Goal: Task Accomplishment & Management: Manage account settings

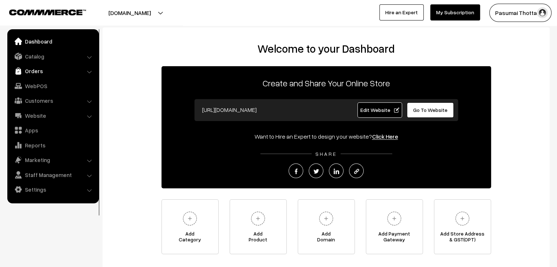
click at [29, 70] on link "Orders" at bounding box center [52, 70] width 87 height 13
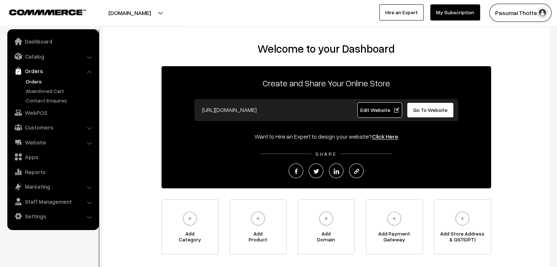
click at [30, 80] on link "Orders" at bounding box center [60, 82] width 73 height 8
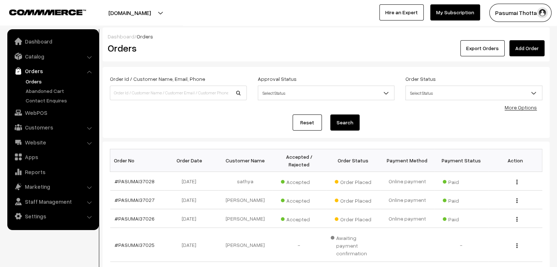
click at [512, 110] on link "More Options" at bounding box center [521, 107] width 32 height 6
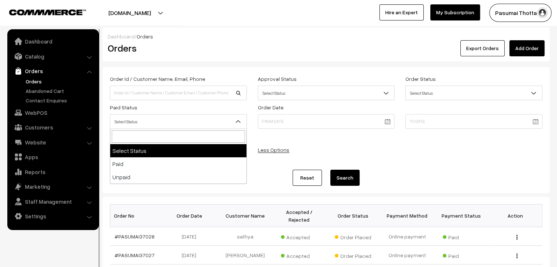
click at [197, 120] on span "Select Status" at bounding box center [178, 121] width 136 height 13
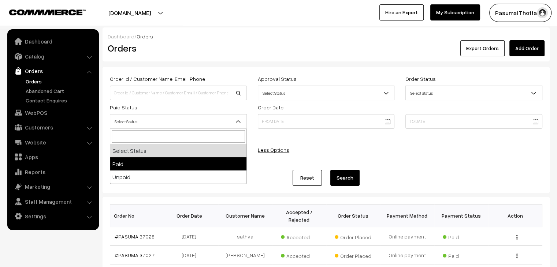
select select "1"
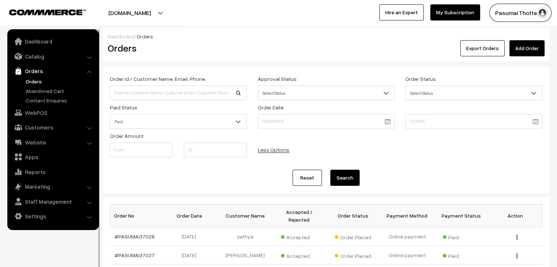
click at [343, 178] on button "Search" at bounding box center [344, 178] width 29 height 16
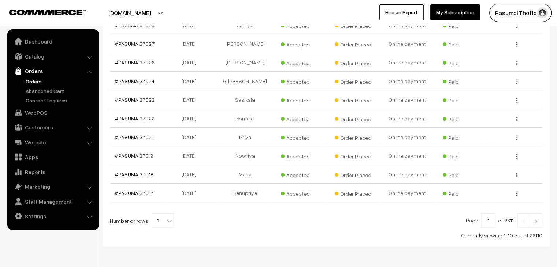
scroll to position [236, 0]
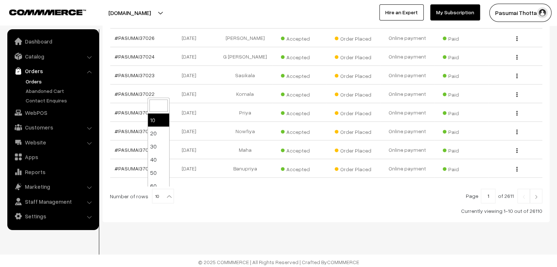
click at [166, 195] on b at bounding box center [169, 196] width 7 height 7
select select "100"
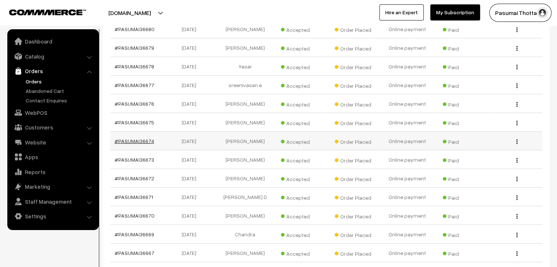
scroll to position [5212, 0]
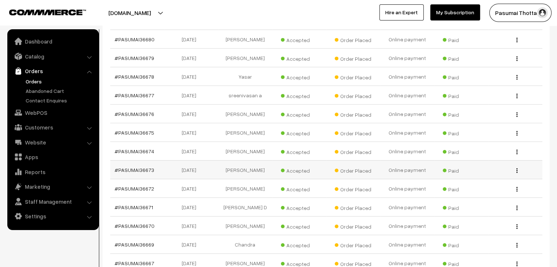
drag, startPoint x: 148, startPoint y: 94, endPoint x: 155, endPoint y: 99, distance: 7.8
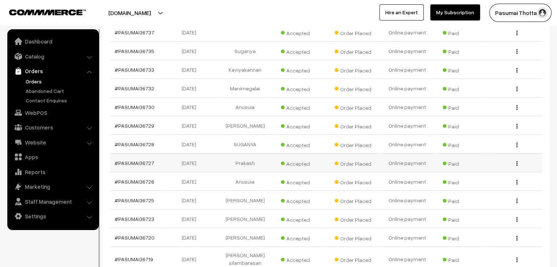
scroll to position [4369, 0]
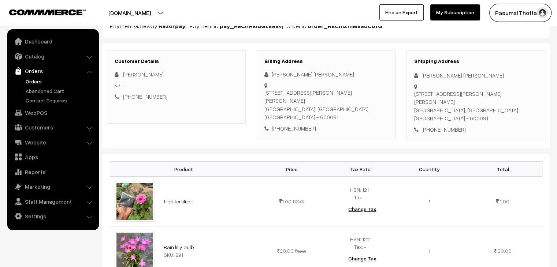
scroll to position [110, 0]
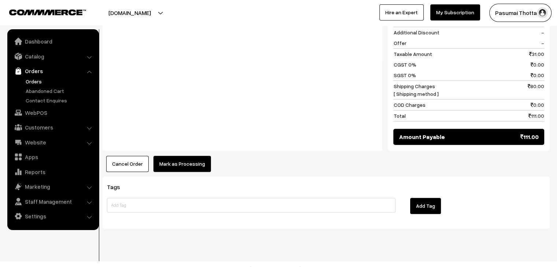
click at [177, 156] on button "Mark as Processing" at bounding box center [183, 164] width 58 height 16
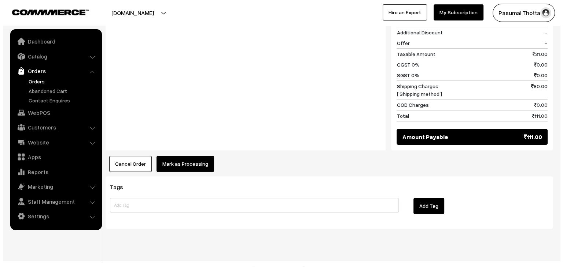
scroll to position [398, 0]
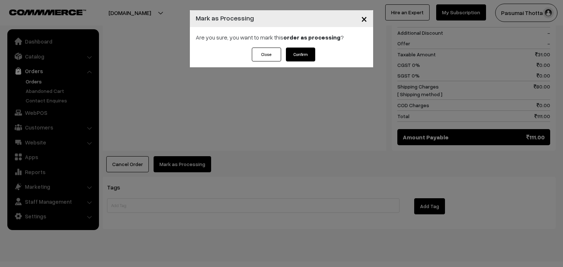
click at [294, 57] on button "Confirm" at bounding box center [300, 55] width 29 height 14
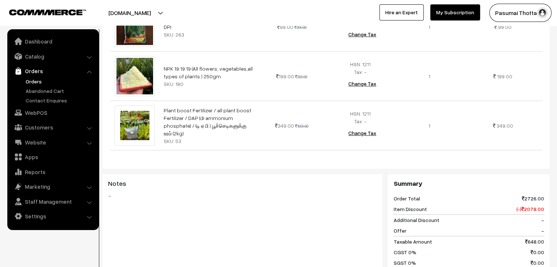
scroll to position [220, 0]
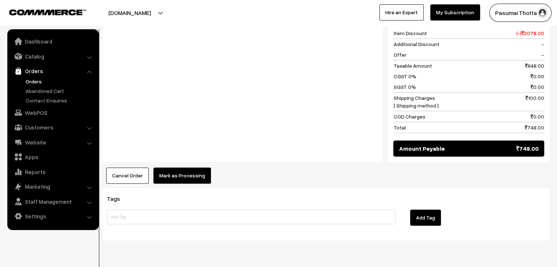
click at [182, 168] on button "Mark as Processing" at bounding box center [183, 176] width 58 height 16
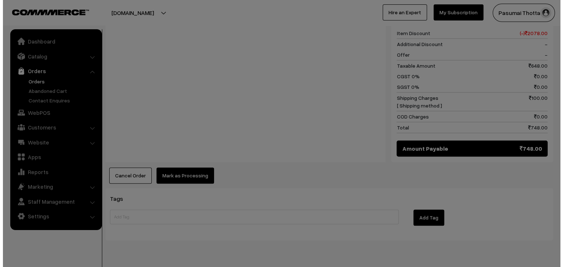
scroll to position [478, 0]
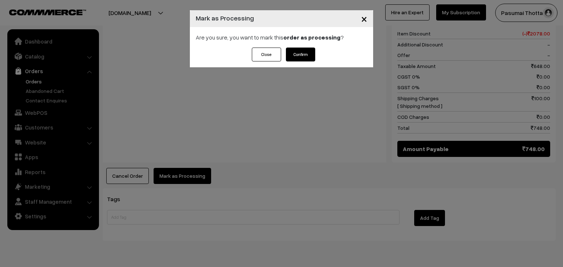
click at [303, 56] on button "Confirm" at bounding box center [300, 55] width 29 height 14
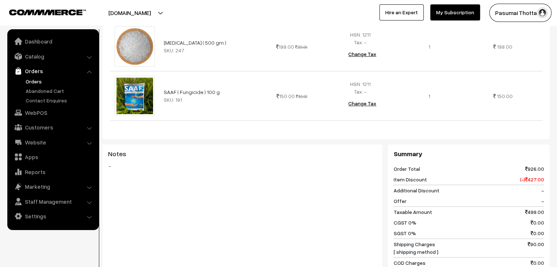
scroll to position [440, 0]
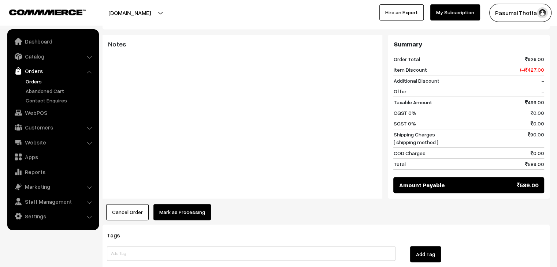
click at [185, 204] on button "Mark as Processing" at bounding box center [183, 212] width 58 height 16
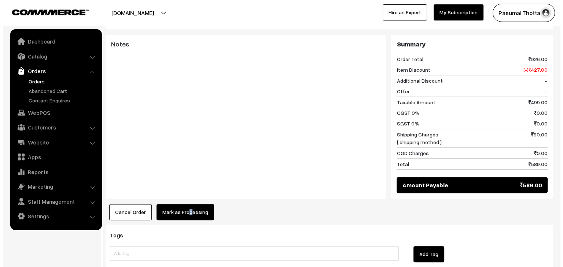
scroll to position [441, 0]
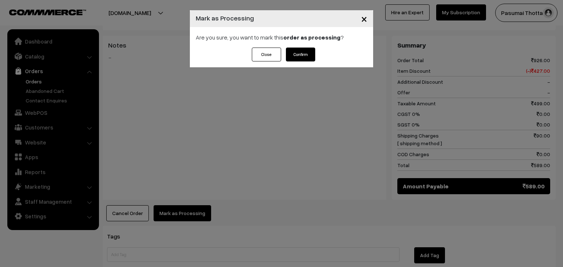
drag, startPoint x: 305, startPoint y: 47, endPoint x: 303, endPoint y: 55, distance: 8.2
click at [304, 53] on div "× Mark as Processing Are you sure, you want to mark this order as processing ? …" at bounding box center [281, 38] width 183 height 57
click at [303, 55] on button "Confirm" at bounding box center [300, 55] width 29 height 14
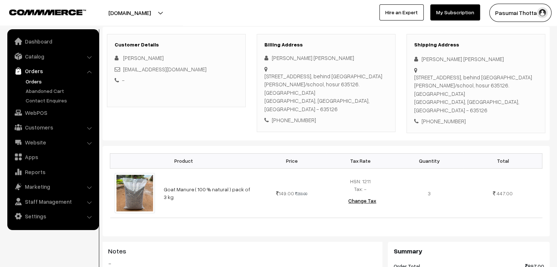
scroll to position [110, 0]
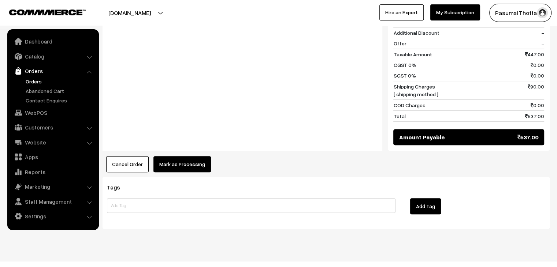
click at [189, 156] on button "Mark as Processing" at bounding box center [183, 164] width 58 height 16
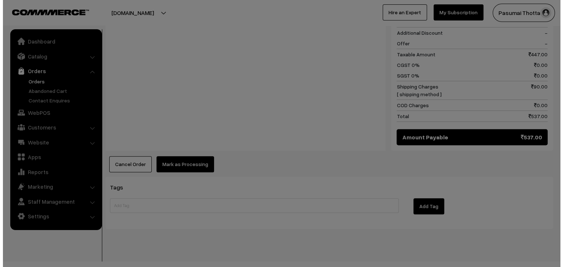
scroll to position [356, 0]
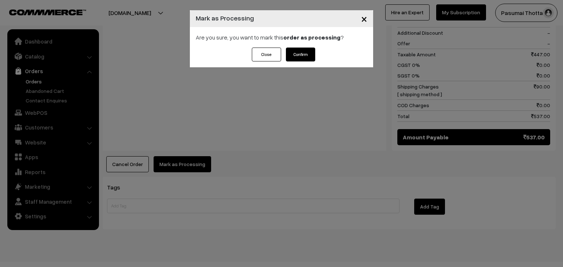
click at [292, 59] on button "Confirm" at bounding box center [300, 55] width 29 height 14
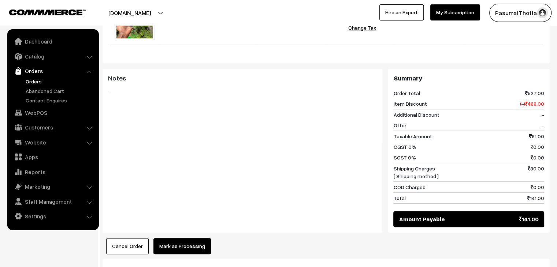
scroll to position [388, 0]
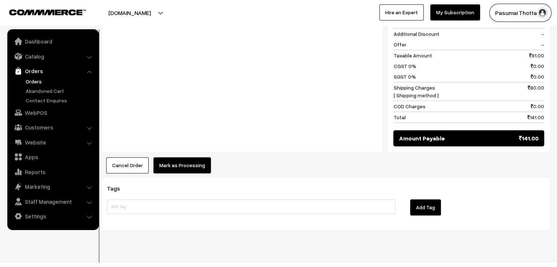
click at [188, 160] on button "Mark as Processing" at bounding box center [183, 166] width 58 height 16
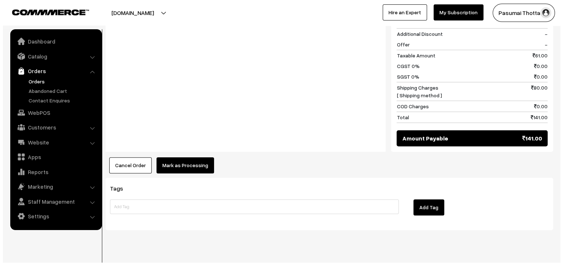
scroll to position [389, 0]
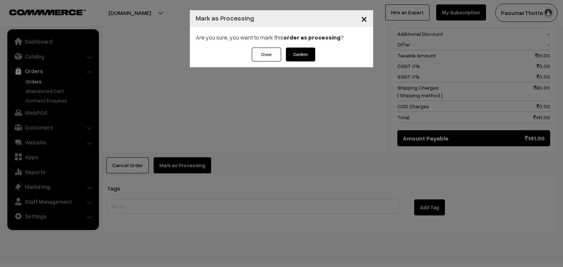
click at [291, 56] on button "Confirm" at bounding box center [300, 55] width 29 height 14
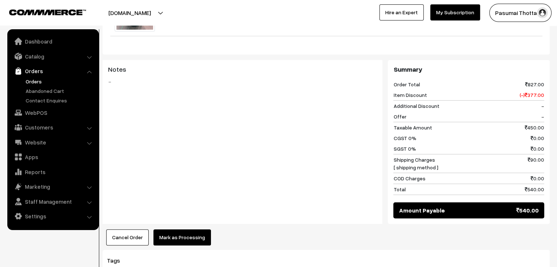
scroll to position [366, 0]
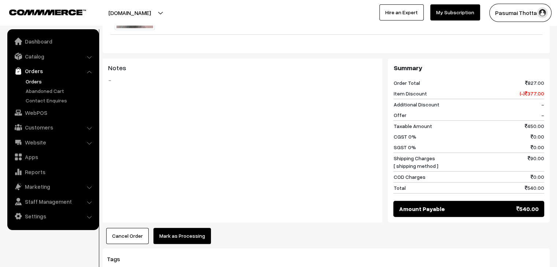
click at [186, 230] on button "Mark as Processing" at bounding box center [183, 236] width 58 height 16
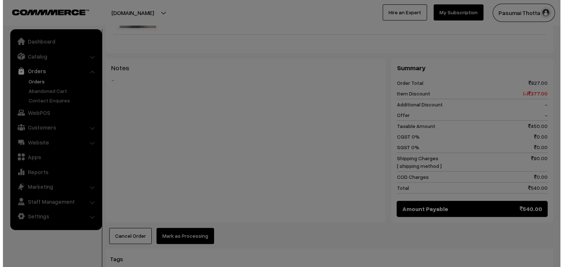
scroll to position [367, 0]
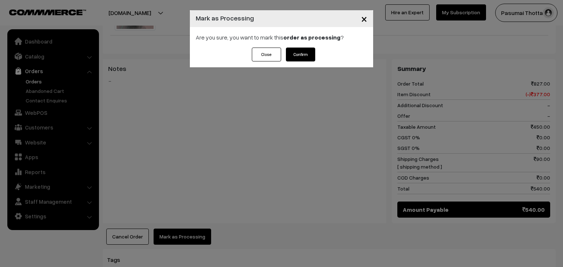
click at [308, 54] on button "Confirm" at bounding box center [300, 55] width 29 height 14
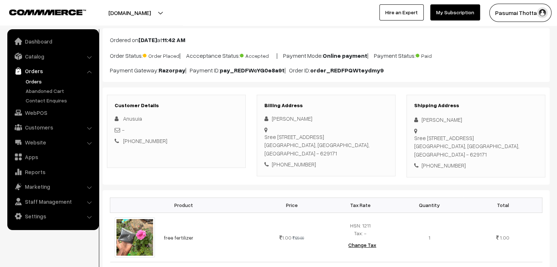
scroll to position [73, 0]
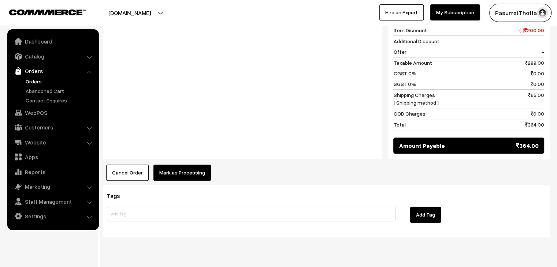
scroll to position [350, 0]
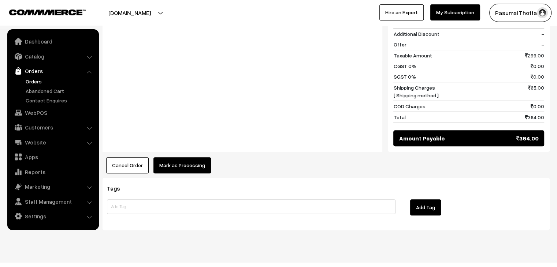
click at [201, 158] on button "Mark as Processing" at bounding box center [183, 166] width 58 height 16
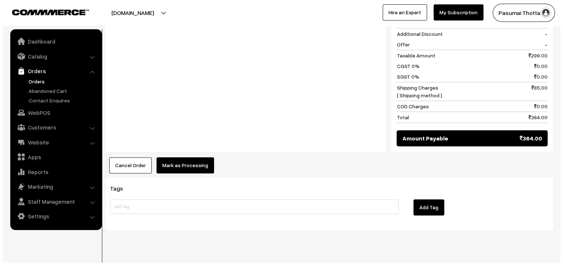
scroll to position [351, 0]
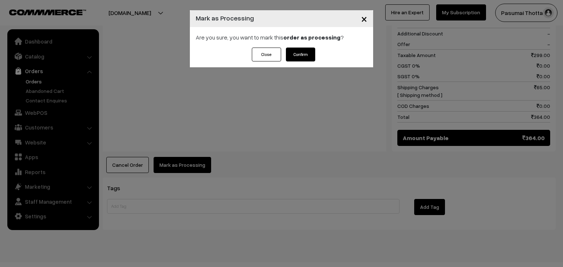
click at [296, 53] on button "Confirm" at bounding box center [300, 55] width 29 height 14
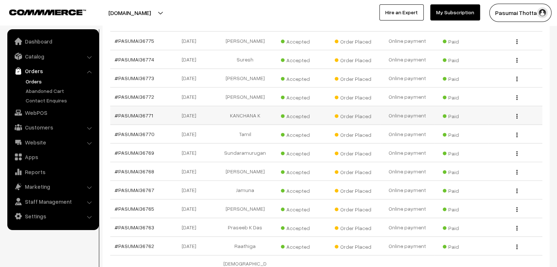
scroll to position [3755, 0]
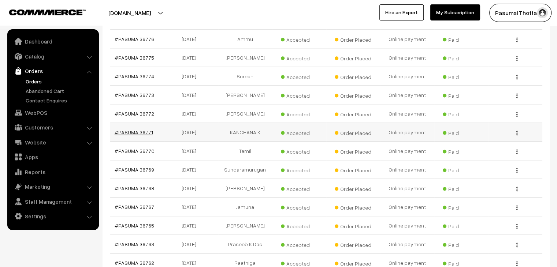
drag, startPoint x: 145, startPoint y: 85, endPoint x: 138, endPoint y: 87, distance: 6.6
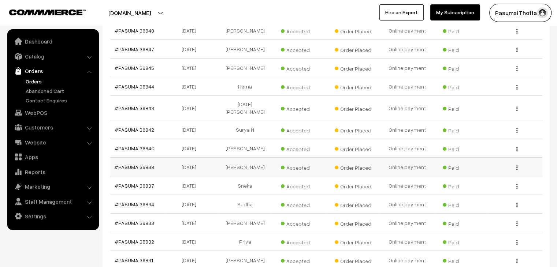
scroll to position [2729, 0]
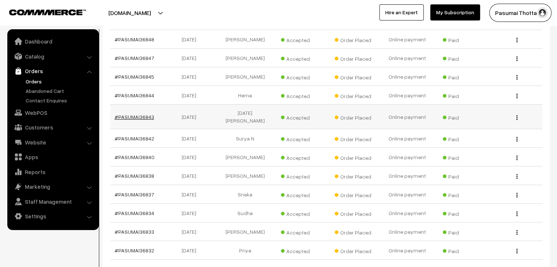
drag, startPoint x: 144, startPoint y: 93, endPoint x: 135, endPoint y: 87, distance: 10.5
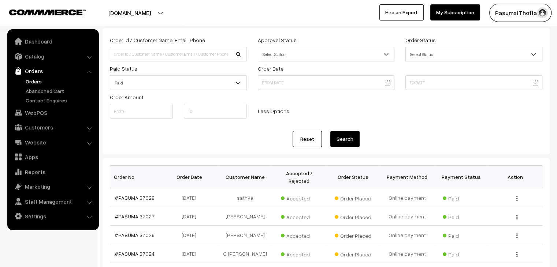
scroll to position [0, 0]
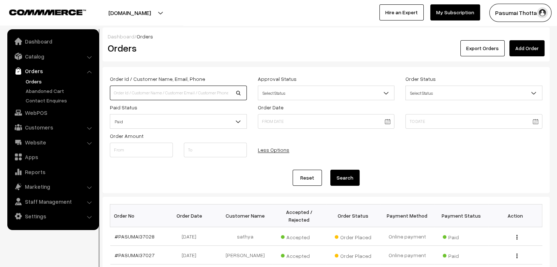
click at [152, 88] on input at bounding box center [178, 93] width 137 height 15
type input "36893"
click at [330, 170] on button "Search" at bounding box center [344, 178] width 29 height 16
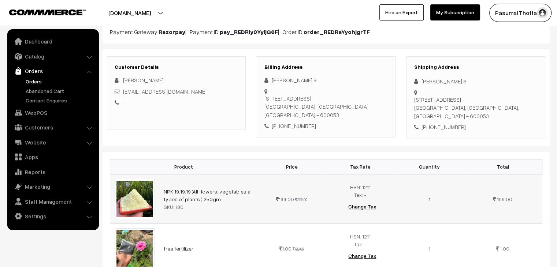
scroll to position [147, 0]
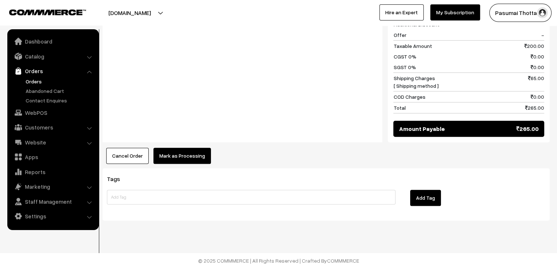
click at [189, 155] on button "Mark as Processing" at bounding box center [183, 156] width 58 height 16
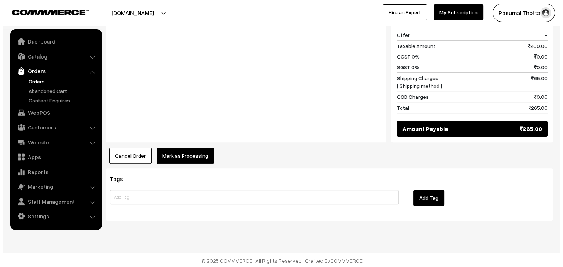
scroll to position [398, 0]
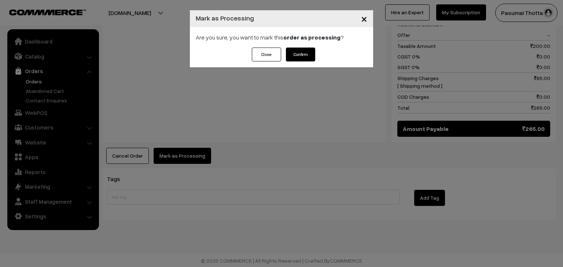
click at [295, 60] on button "Confirm" at bounding box center [300, 55] width 29 height 14
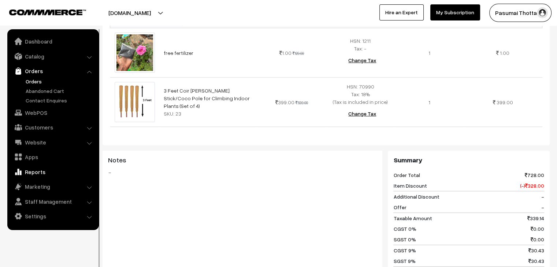
scroll to position [418, 0]
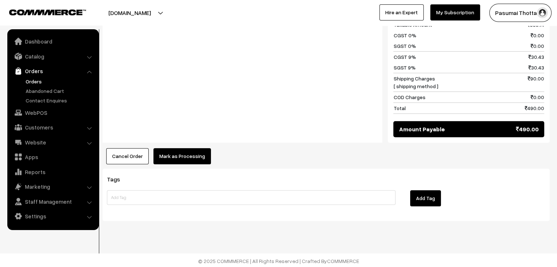
click at [175, 150] on button "Mark as Processing" at bounding box center [183, 156] width 58 height 16
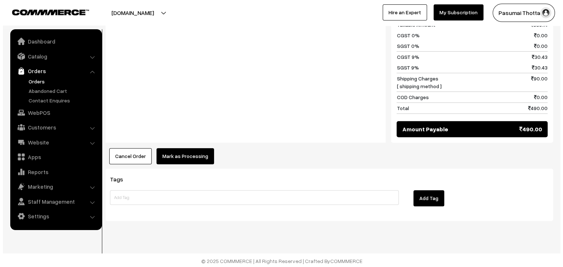
scroll to position [420, 0]
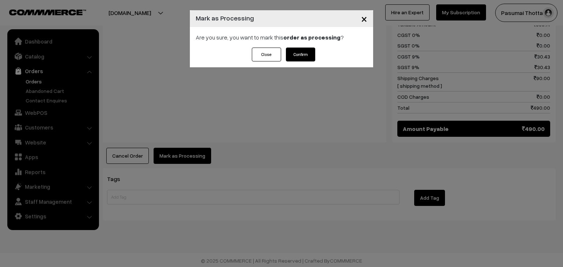
click at [304, 60] on button "Confirm" at bounding box center [300, 55] width 29 height 14
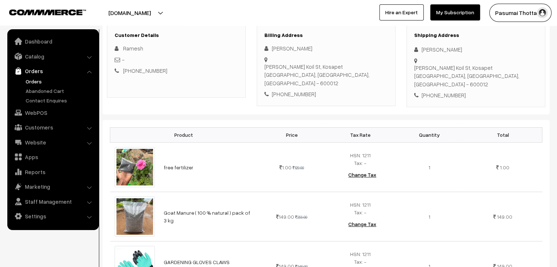
scroll to position [147, 0]
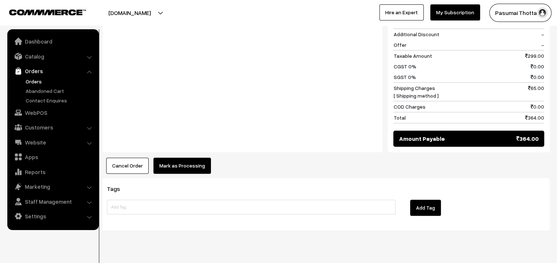
click at [183, 162] on button "Mark as Processing" at bounding box center [183, 166] width 58 height 16
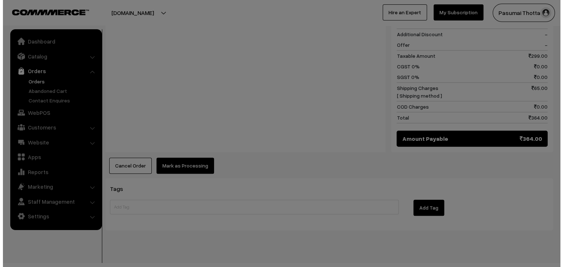
scroll to position [439, 0]
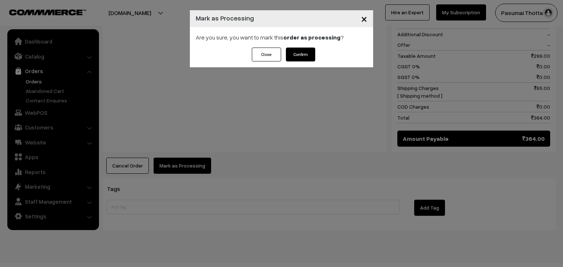
click at [302, 58] on button "Confirm" at bounding box center [300, 55] width 29 height 14
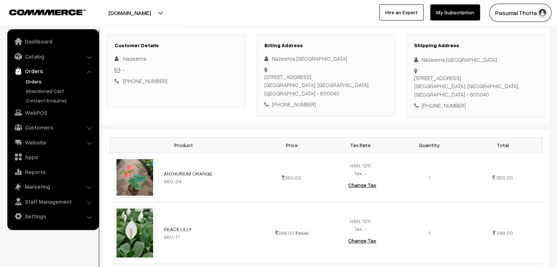
scroll to position [110, 0]
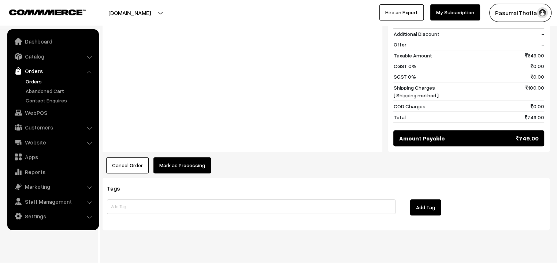
click at [173, 144] on div "Product Price Tax Rate Quantity Total ANTHURIUM ORANGE SKU: 04" at bounding box center [326, 1] width 447 height 343
click at [180, 158] on button "Mark as Processing" at bounding box center [183, 166] width 58 height 16
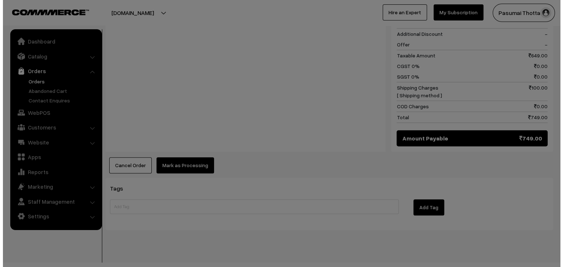
scroll to position [401, 0]
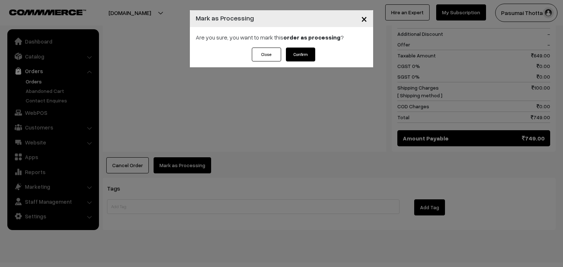
click at [292, 53] on button "Confirm" at bounding box center [300, 55] width 29 height 14
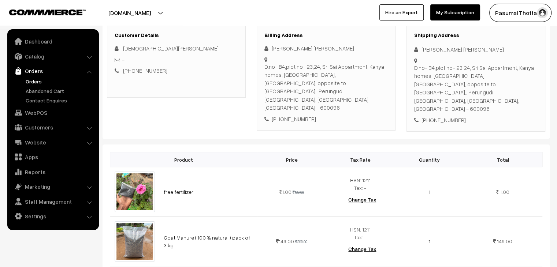
scroll to position [147, 0]
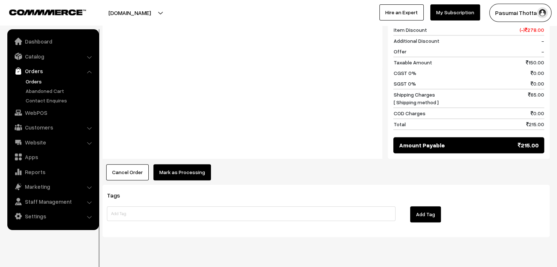
click at [166, 164] on button "Mark as Processing" at bounding box center [183, 172] width 58 height 16
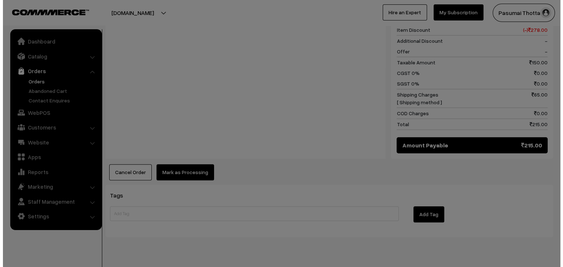
scroll to position [406, 0]
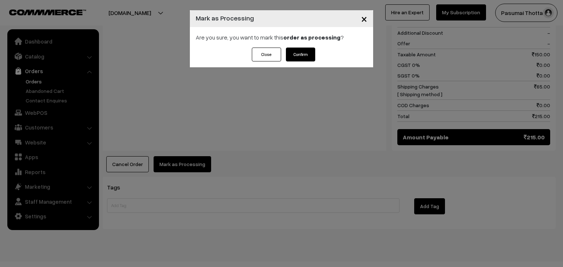
click at [298, 58] on button "Confirm" at bounding box center [300, 55] width 29 height 14
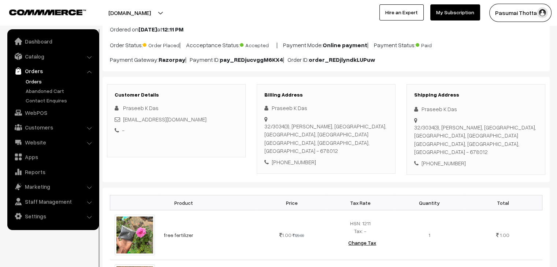
scroll to position [73, 0]
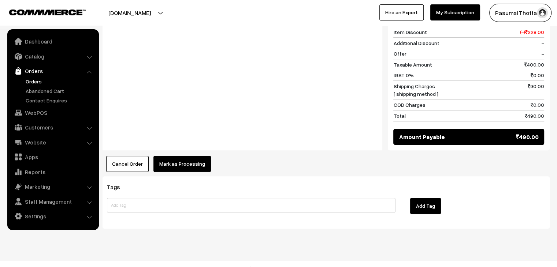
click at [185, 159] on button "Mark as Processing" at bounding box center [183, 164] width 58 height 16
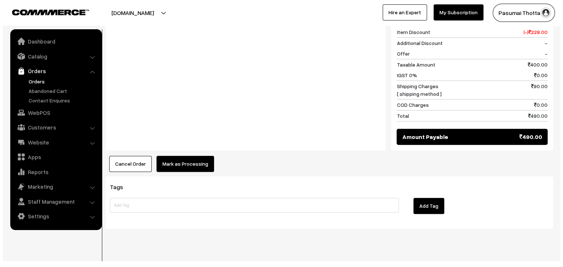
scroll to position [388, 0]
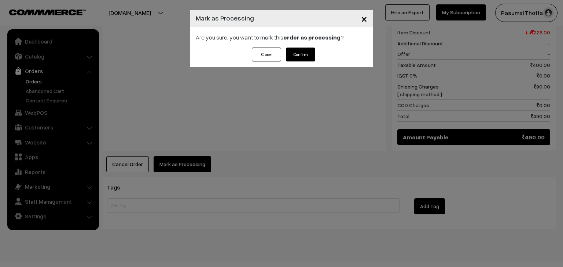
click at [299, 59] on button "Confirm" at bounding box center [300, 55] width 29 height 14
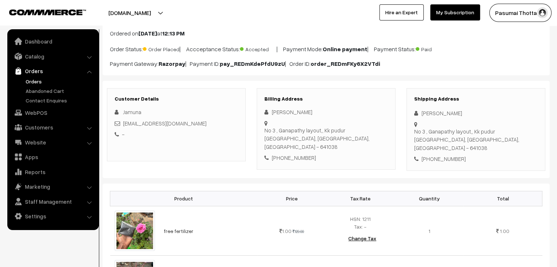
scroll to position [37, 0]
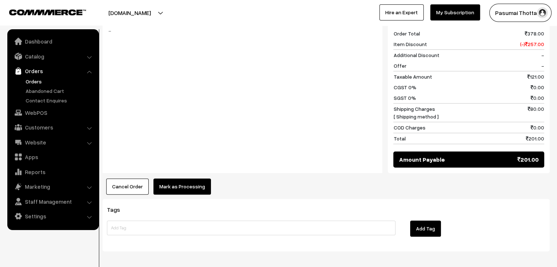
click at [193, 179] on button "Mark as Processing" at bounding box center [183, 187] width 58 height 16
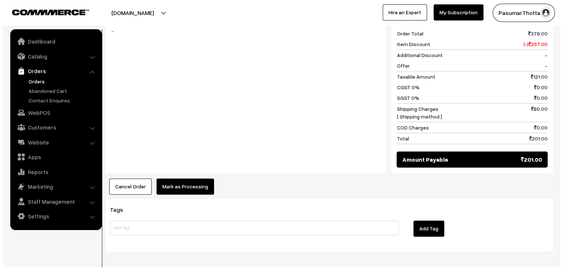
scroll to position [367, 0]
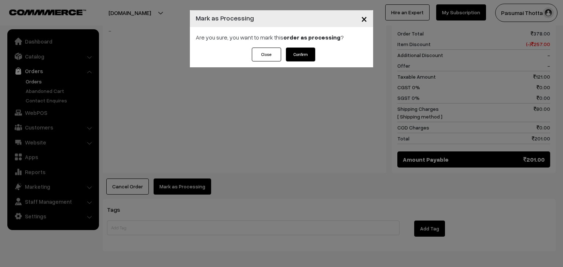
click at [296, 63] on div "Close Confirm" at bounding box center [281, 58] width 183 height 20
click at [298, 58] on button "Confirm" at bounding box center [300, 55] width 29 height 14
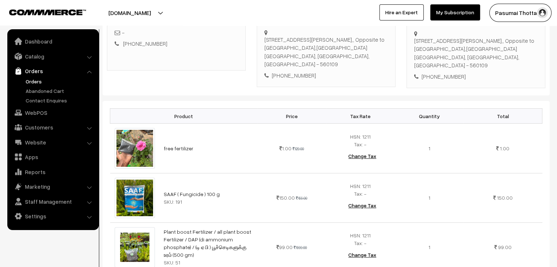
scroll to position [147, 0]
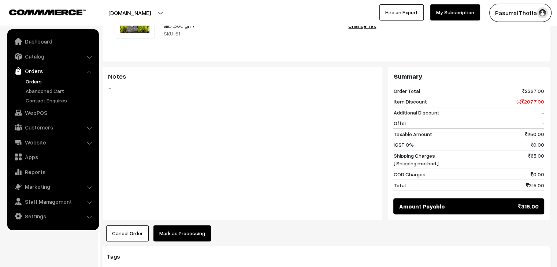
click at [198, 233] on button "Mark as Processing" at bounding box center [183, 234] width 58 height 16
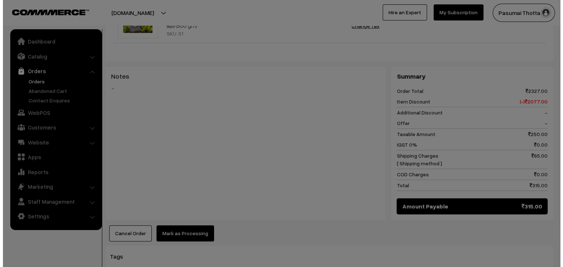
scroll to position [367, 0]
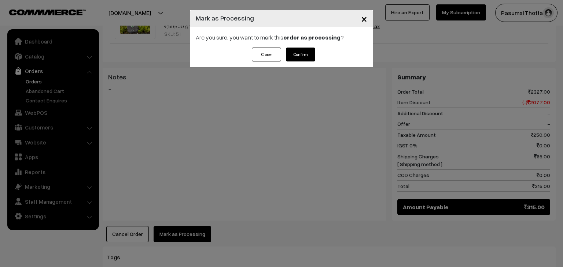
drag, startPoint x: 306, startPoint y: 56, endPoint x: 306, endPoint y: 60, distance: 4.4
click at [306, 56] on button "Confirm" at bounding box center [300, 55] width 29 height 14
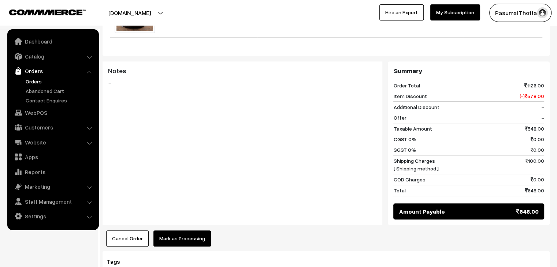
scroll to position [476, 0]
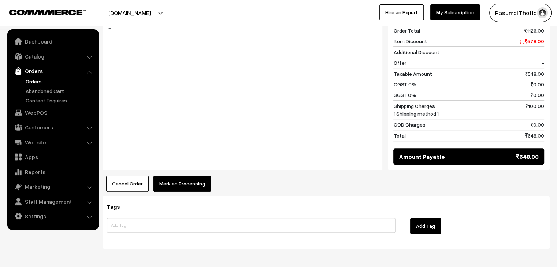
click at [179, 176] on button "Mark as Processing" at bounding box center [183, 184] width 58 height 16
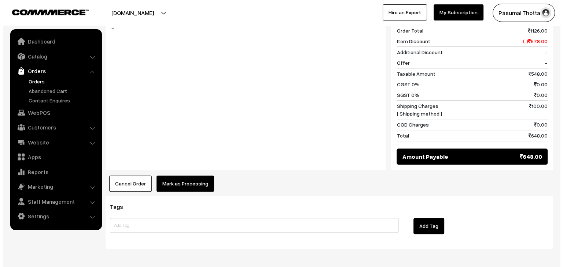
scroll to position [479, 0]
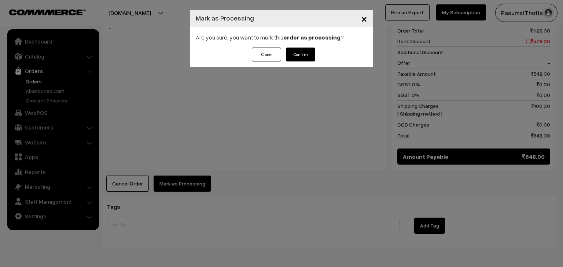
click at [294, 55] on button "Confirm" at bounding box center [300, 55] width 29 height 14
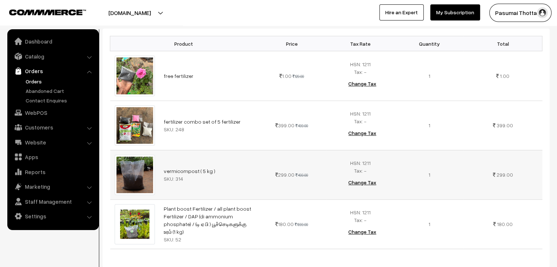
scroll to position [220, 0]
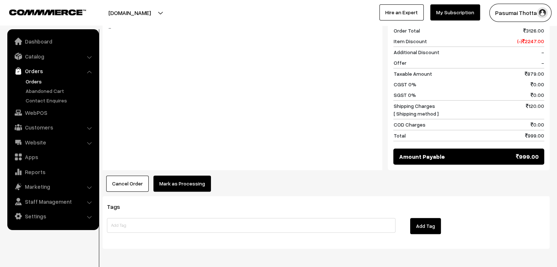
click at [175, 176] on button "Mark as Processing" at bounding box center [183, 184] width 58 height 16
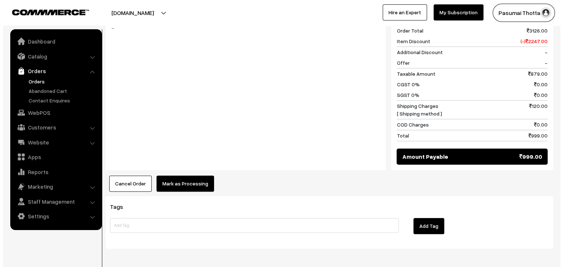
scroll to position [479, 0]
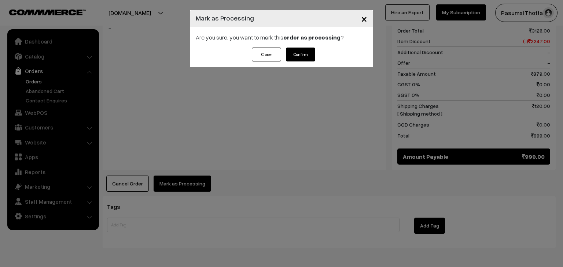
click at [298, 52] on button "Confirm" at bounding box center [300, 55] width 29 height 14
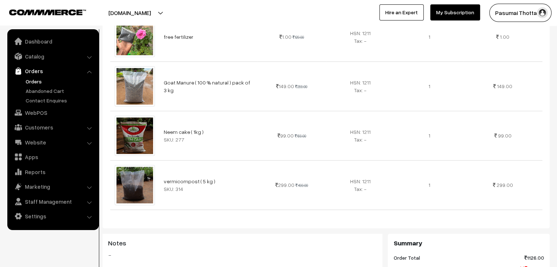
scroll to position [330, 0]
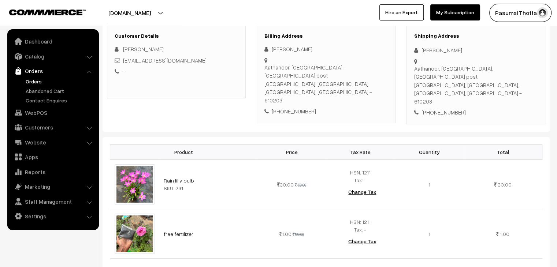
scroll to position [147, 0]
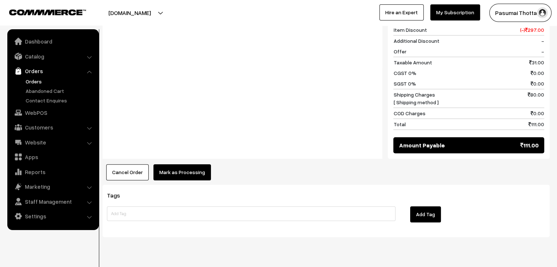
click at [176, 164] on button "Mark as Processing" at bounding box center [183, 172] width 58 height 16
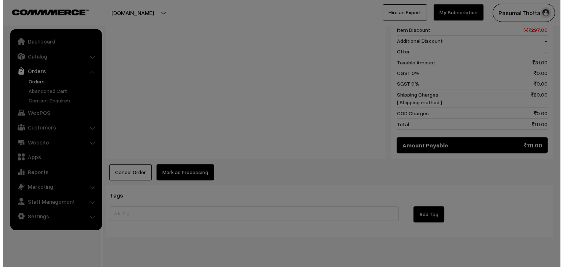
scroll to position [398, 0]
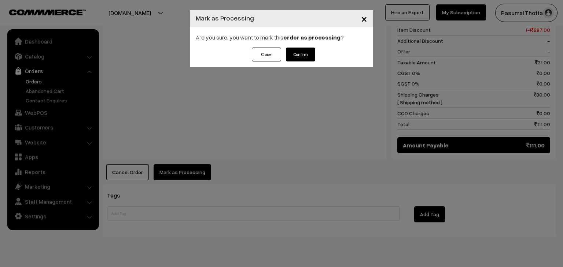
click at [310, 55] on button "Confirm" at bounding box center [300, 55] width 29 height 14
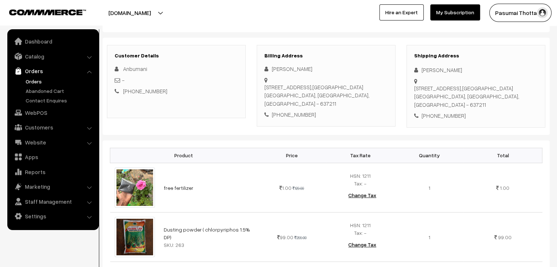
scroll to position [73, 0]
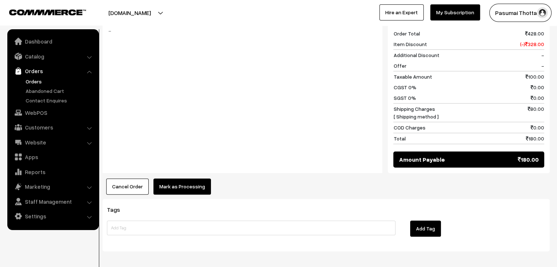
click at [183, 181] on button "Mark as Processing" at bounding box center [183, 187] width 58 height 16
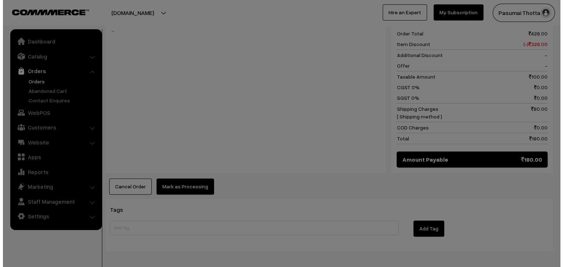
scroll to position [367, 0]
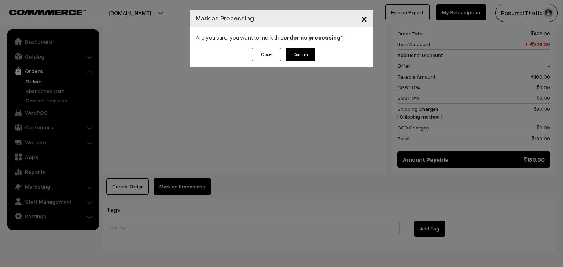
click at [297, 54] on button "Confirm" at bounding box center [300, 55] width 29 height 14
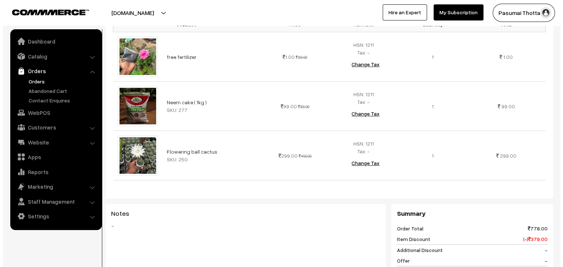
scroll to position [403, 0]
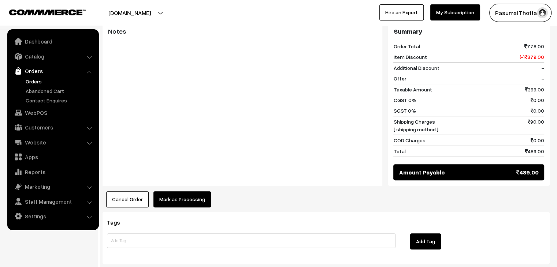
click at [165, 194] on button "Mark as Processing" at bounding box center [183, 200] width 58 height 16
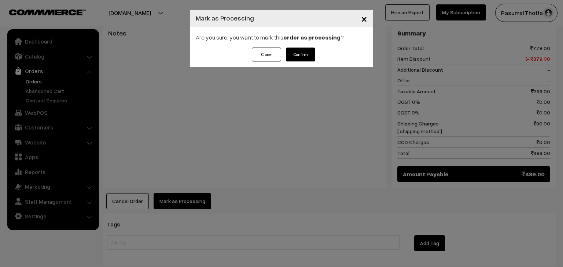
click at [302, 53] on button "Confirm" at bounding box center [300, 55] width 29 height 14
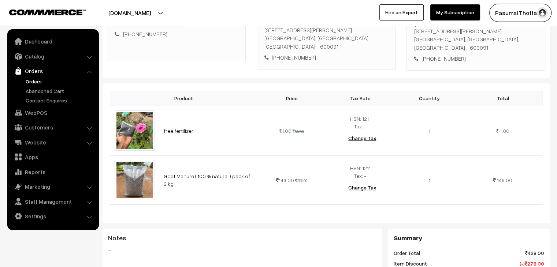
scroll to position [110, 0]
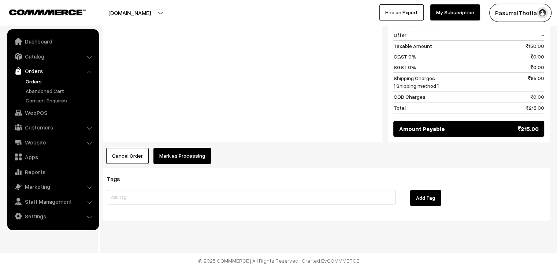
click at [198, 159] on button "Mark as Processing" at bounding box center [183, 156] width 58 height 16
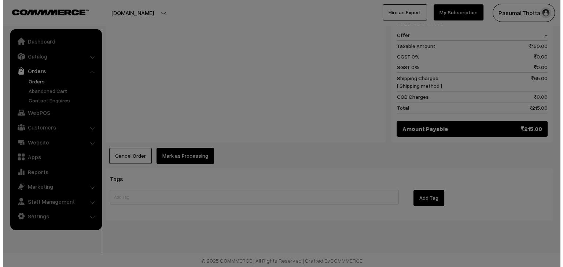
scroll to position [398, 0]
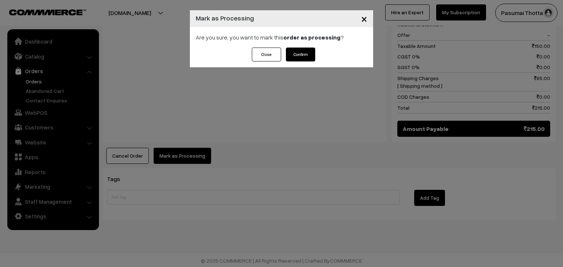
click at [299, 56] on button "Confirm" at bounding box center [300, 55] width 29 height 14
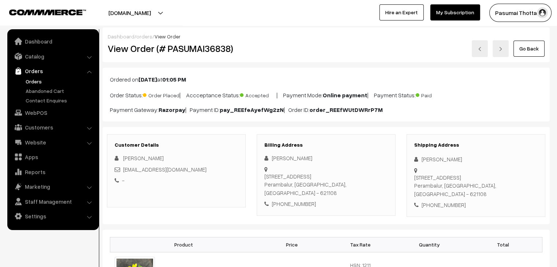
scroll to position [110, 0]
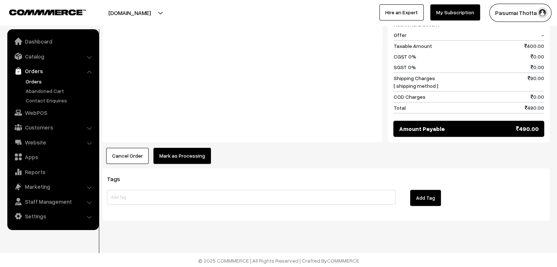
drag, startPoint x: 185, startPoint y: 143, endPoint x: 181, endPoint y: 153, distance: 10.7
click at [181, 153] on button "Mark as Processing" at bounding box center [183, 156] width 58 height 16
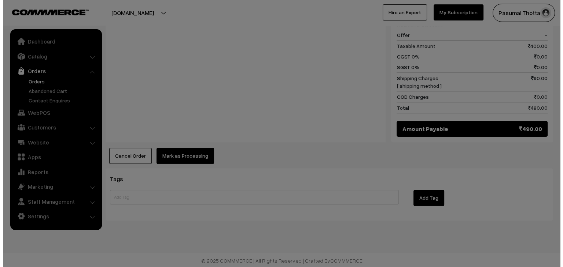
scroll to position [398, 0]
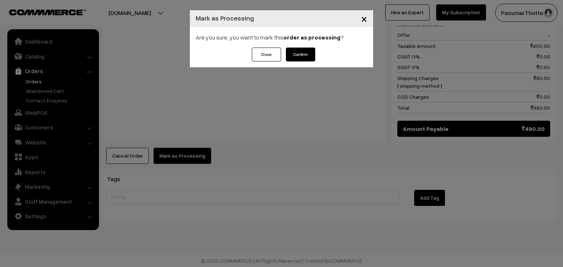
click at [297, 56] on button "Confirm" at bounding box center [300, 55] width 29 height 14
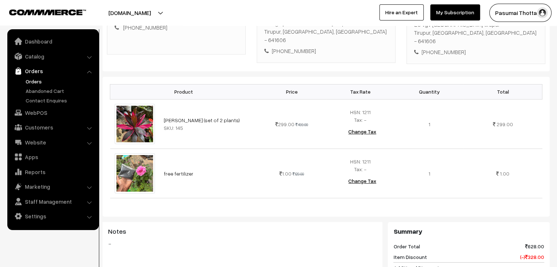
scroll to position [330, 0]
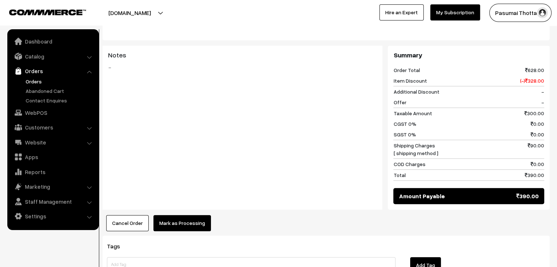
click at [180, 217] on button "Mark as Processing" at bounding box center [183, 223] width 58 height 16
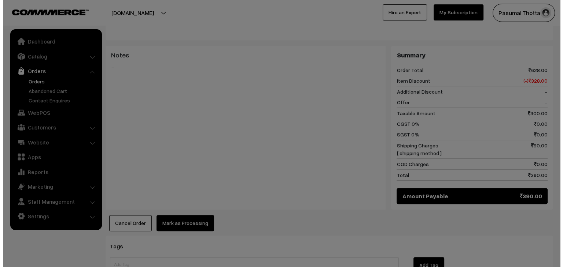
scroll to position [330, 0]
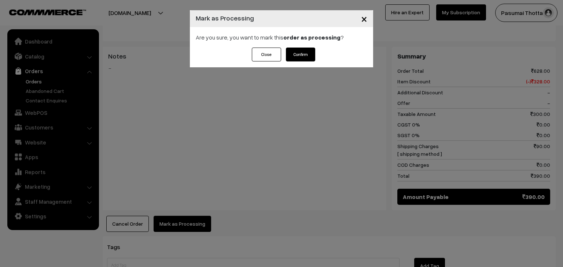
click at [297, 49] on button "Confirm" at bounding box center [300, 55] width 29 height 14
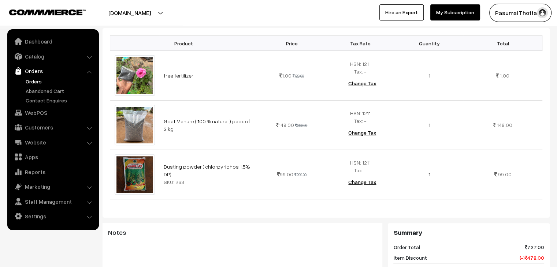
scroll to position [220, 0]
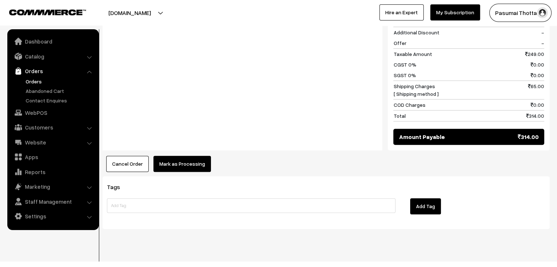
click at [176, 156] on button "Mark as Processing" at bounding box center [183, 164] width 58 height 16
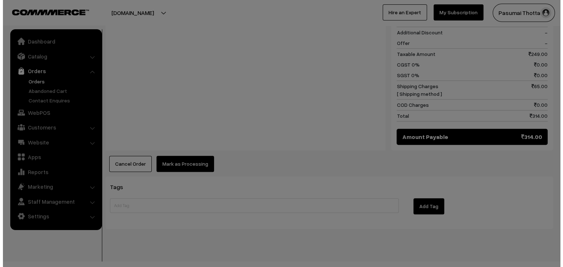
scroll to position [448, 0]
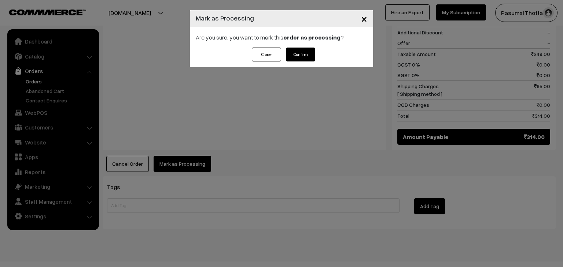
click button "Confirm"
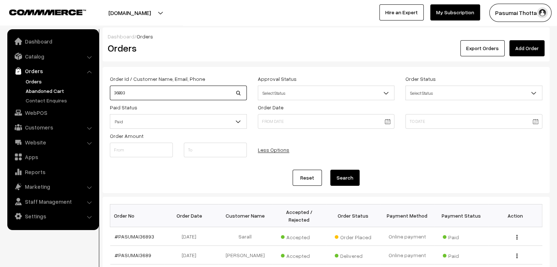
drag, startPoint x: 141, startPoint y: 89, endPoint x: 88, endPoint y: 89, distance: 52.8
click at [88, 89] on body "Thank you for showing interest. Our team will call you shortly. Close [DOMAIN_N…" at bounding box center [278, 256] width 557 height 512
type input "36875"
click at [330, 170] on button "Search" at bounding box center [344, 178] width 29 height 16
drag, startPoint x: 141, startPoint y: 89, endPoint x: 104, endPoint y: 90, distance: 37.0
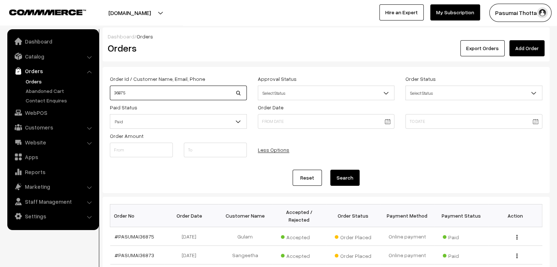
click at [104, 90] on div "Order Id / Customer Name, Email, Phone 36875 Approval Status Select Status Awai…" at bounding box center [326, 130] width 447 height 126
type input "36893"
click at [330, 170] on button "Search" at bounding box center [344, 178] width 29 height 16
click at [347, 175] on button "Search" at bounding box center [344, 178] width 29 height 16
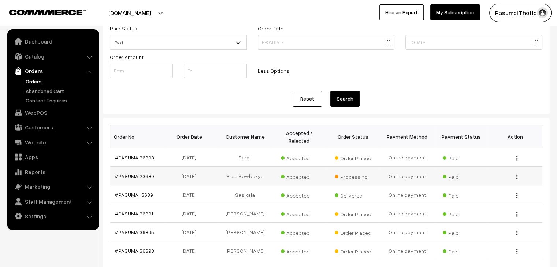
scroll to position [236, 0]
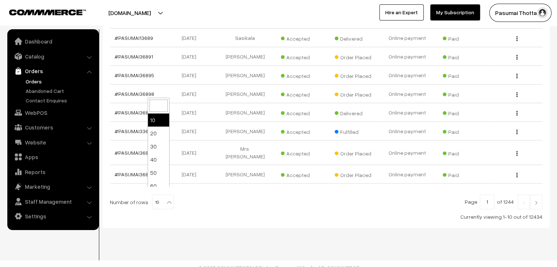
click at [166, 199] on b at bounding box center [169, 202] width 7 height 7
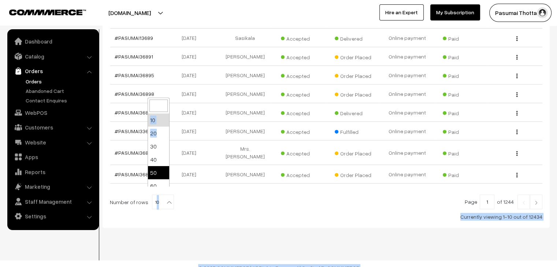
scroll to position [59, 0]
drag, startPoint x: 169, startPoint y: 136, endPoint x: 152, endPoint y: 202, distance: 67.7
click at [152, 202] on body "Thank you for showing interest. Our team will call you shortly. Close [DOMAIN_N…" at bounding box center [278, 20] width 557 height 512
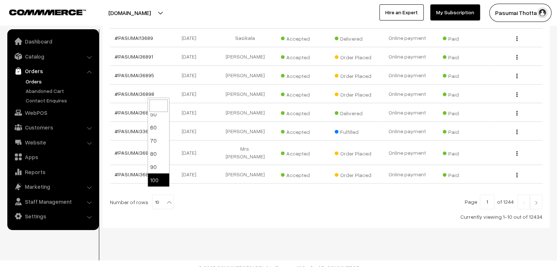
select select "100"
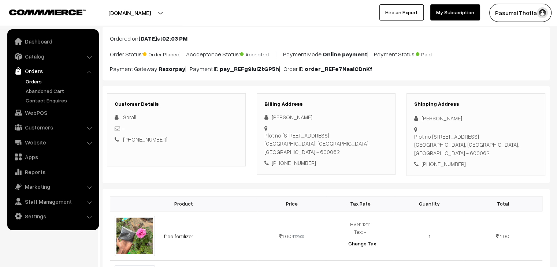
scroll to position [37, 0]
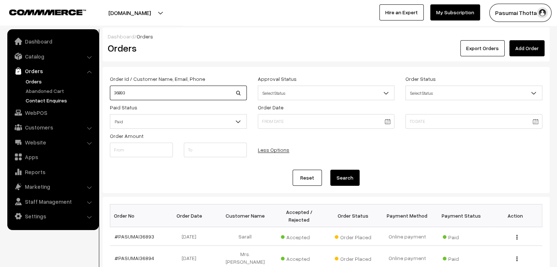
drag, startPoint x: 136, startPoint y: 100, endPoint x: 94, endPoint y: 97, distance: 42.2
click at [330, 170] on button "Search" at bounding box center [344, 178] width 29 height 16
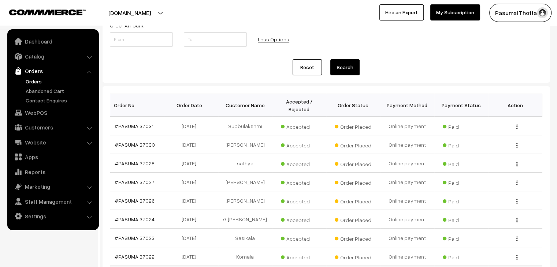
scroll to position [236, 0]
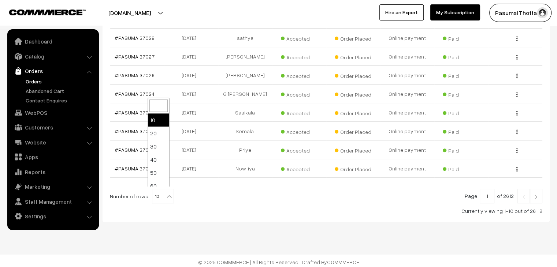
click at [168, 193] on b at bounding box center [169, 196] width 7 height 7
select select "100"
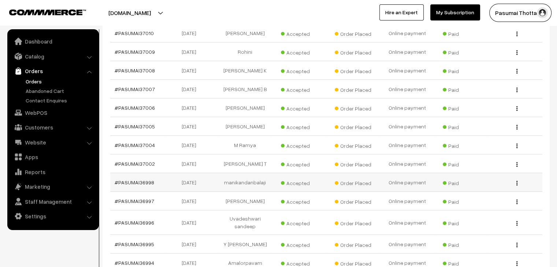
scroll to position [550, 0]
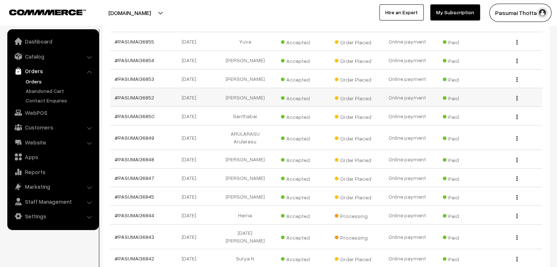
scroll to position [2610, 0]
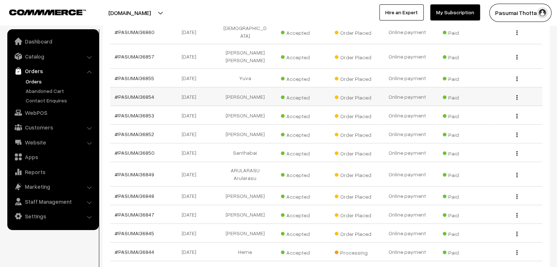
drag, startPoint x: 147, startPoint y: 76, endPoint x: 157, endPoint y: 74, distance: 9.8
click at [157, 88] on td "#PASUMAI36854" at bounding box center [137, 97] width 54 height 19
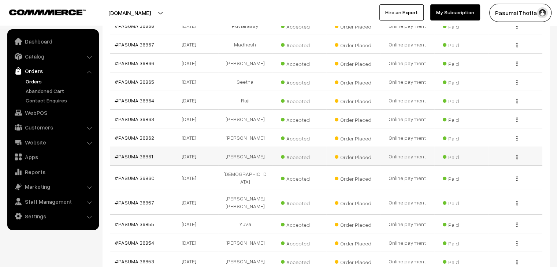
scroll to position [2463, 0]
drag, startPoint x: 149, startPoint y: 104, endPoint x: 140, endPoint y: 108, distance: 10.0
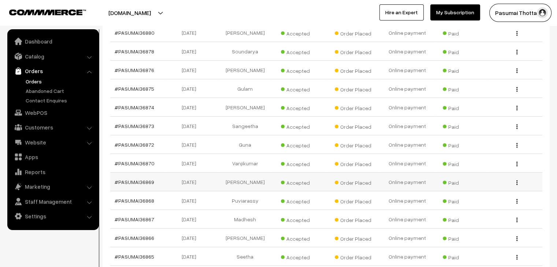
scroll to position [2244, 0]
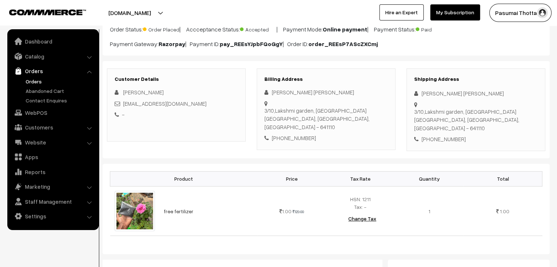
scroll to position [147, 0]
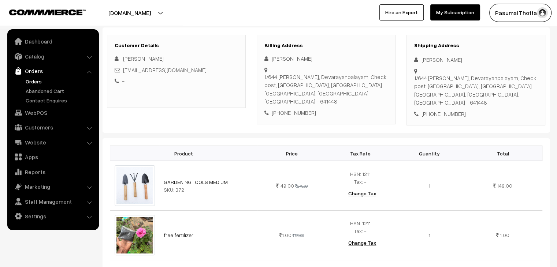
scroll to position [110, 0]
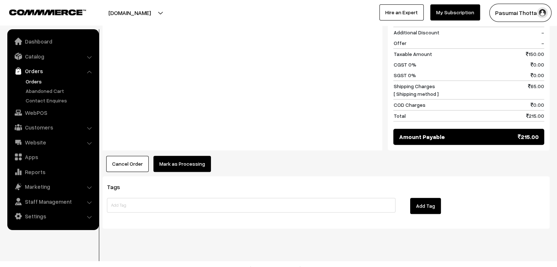
click at [184, 156] on button "Mark as Processing" at bounding box center [183, 164] width 58 height 16
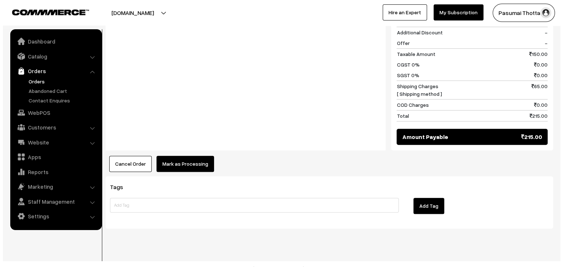
scroll to position [398, 0]
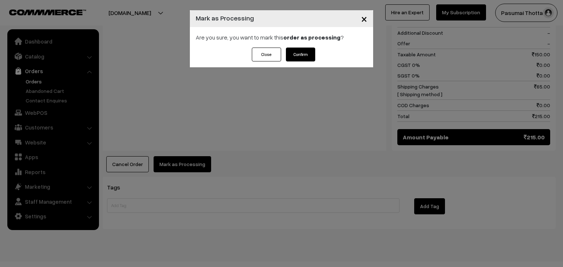
click at [292, 52] on button "Confirm" at bounding box center [300, 55] width 29 height 14
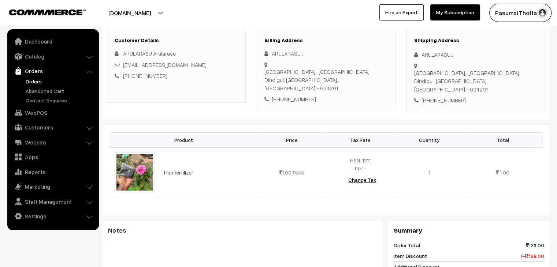
scroll to position [110, 0]
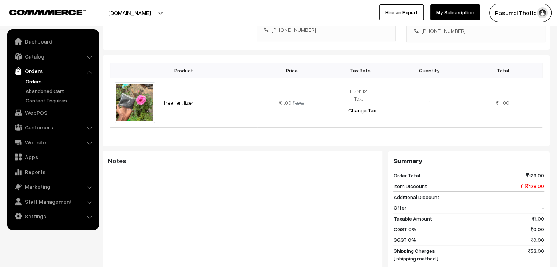
scroll to position [183, 0]
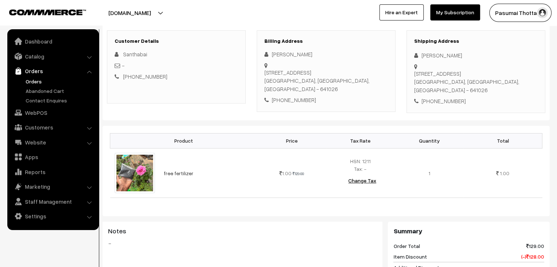
scroll to position [110, 0]
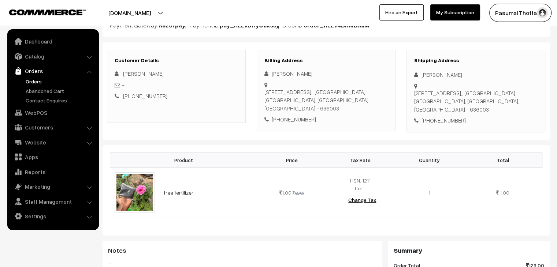
scroll to position [147, 0]
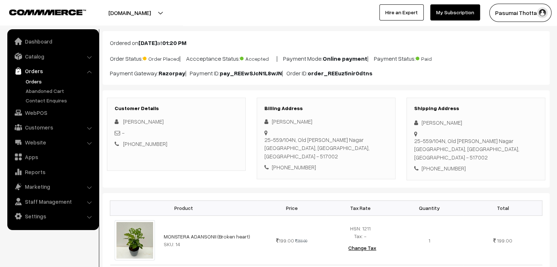
scroll to position [73, 0]
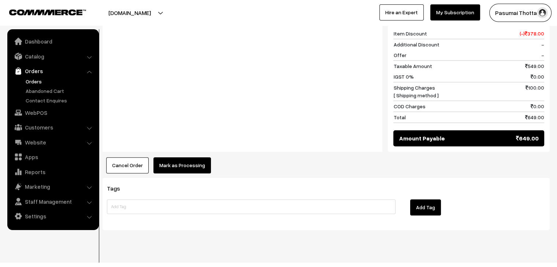
click at [180, 158] on button "Mark as Processing" at bounding box center [183, 166] width 58 height 16
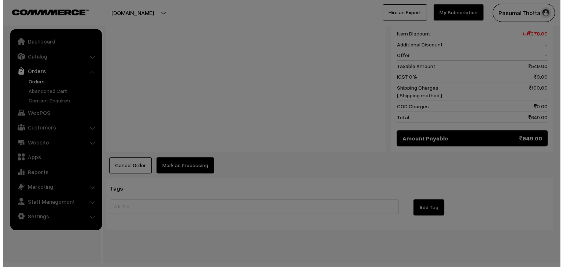
scroll to position [428, 0]
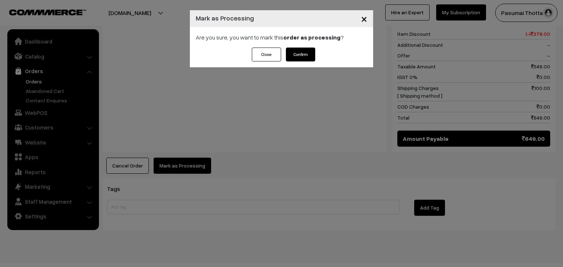
click at [287, 58] on button "Confirm" at bounding box center [300, 55] width 29 height 14
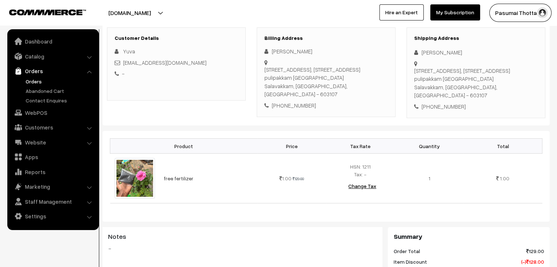
scroll to position [110, 0]
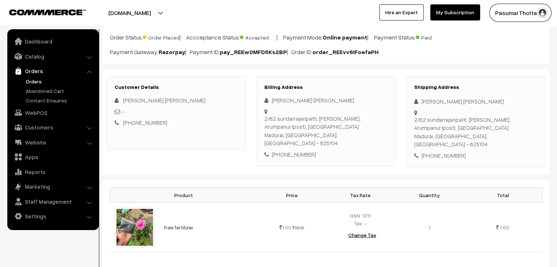
scroll to position [147, 0]
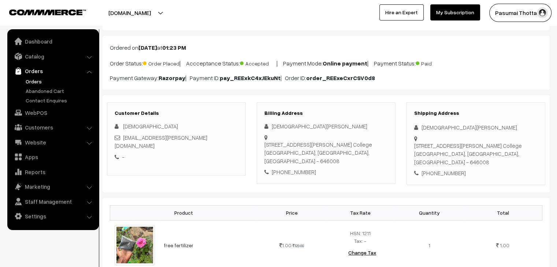
scroll to position [110, 0]
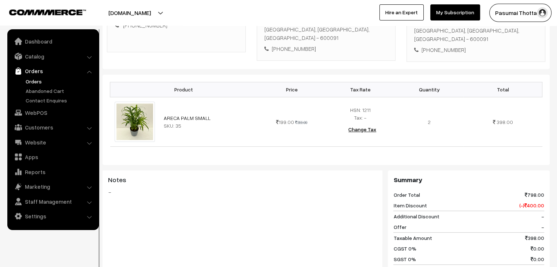
scroll to position [347, 0]
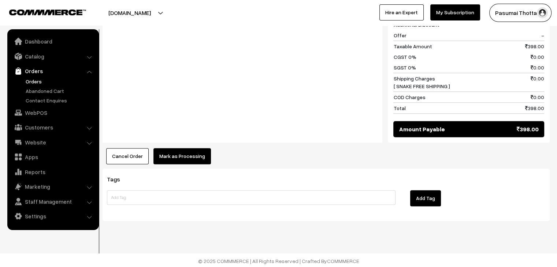
click at [184, 155] on button "Mark as Processing" at bounding box center [183, 156] width 58 height 16
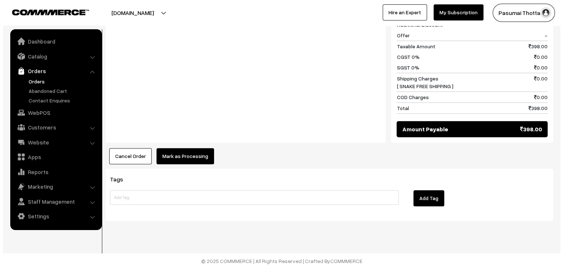
scroll to position [348, 0]
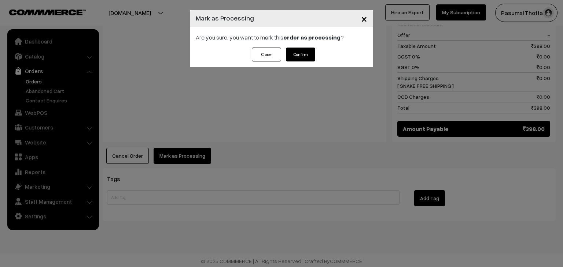
click at [299, 50] on button "Confirm" at bounding box center [300, 55] width 29 height 14
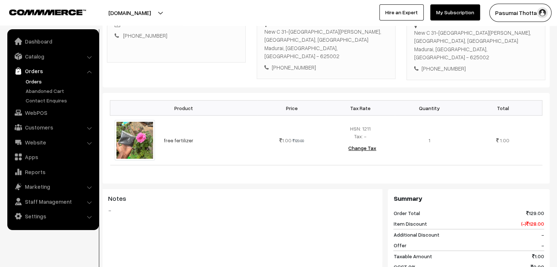
scroll to position [147, 0]
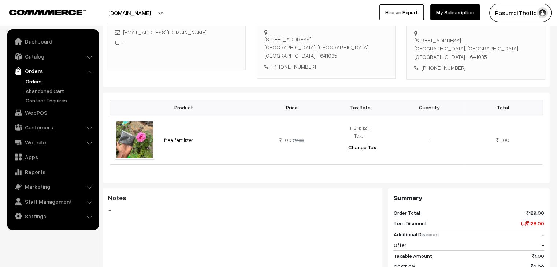
scroll to position [147, 0]
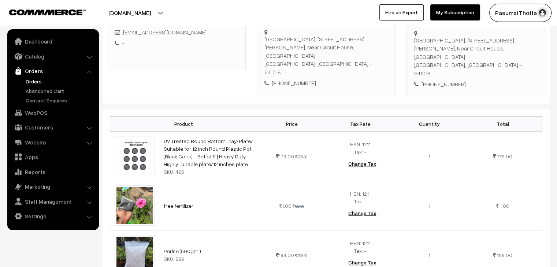
scroll to position [147, 0]
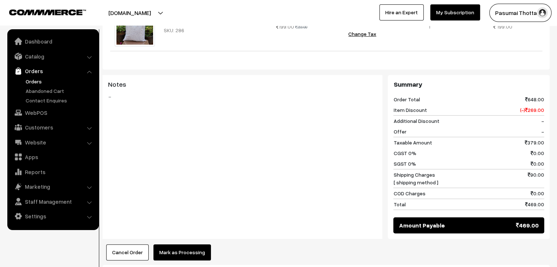
click at [181, 245] on button "Mark as Processing" at bounding box center [183, 253] width 58 height 16
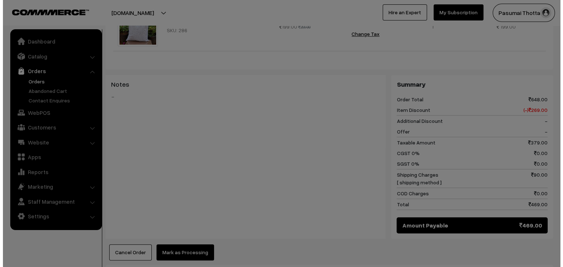
scroll to position [367, 0]
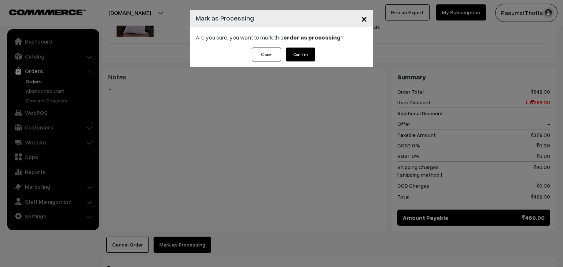
click at [306, 53] on button "Confirm" at bounding box center [300, 55] width 29 height 14
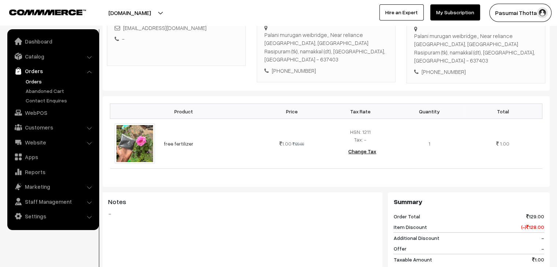
scroll to position [147, 0]
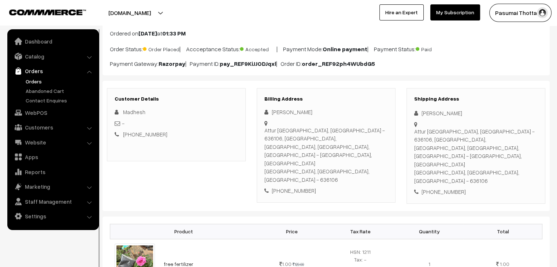
scroll to position [110, 0]
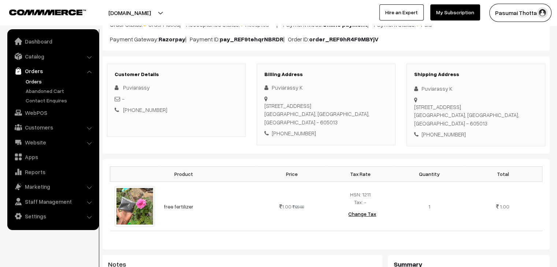
scroll to position [73, 0]
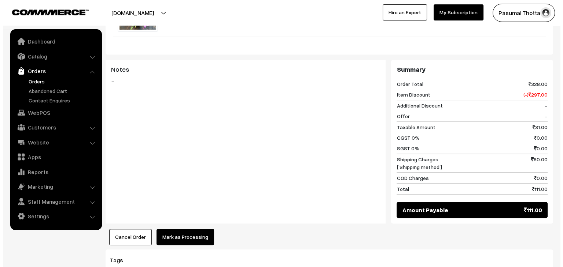
scroll to position [366, 0]
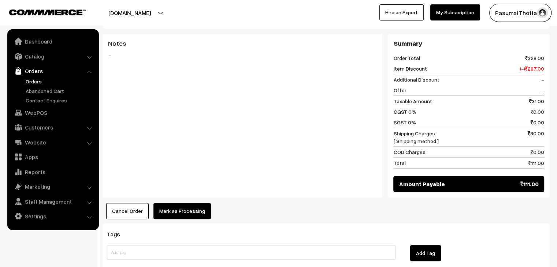
click at [184, 203] on button "Mark as Processing" at bounding box center [183, 211] width 58 height 16
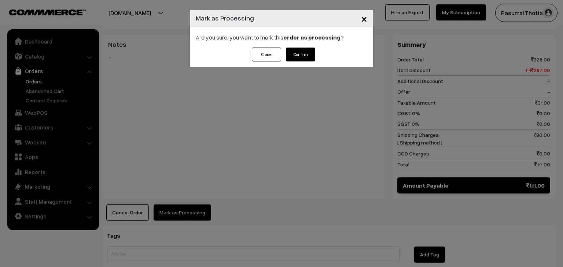
click at [289, 54] on button "Confirm" at bounding box center [300, 55] width 29 height 14
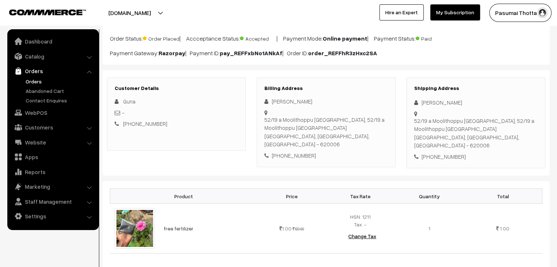
scroll to position [147, 0]
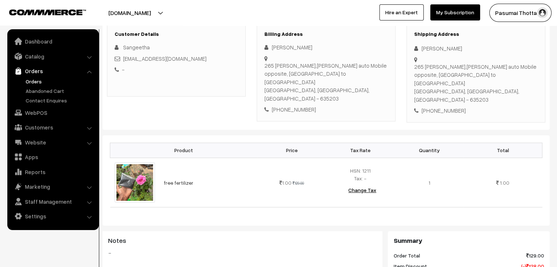
scroll to position [147, 0]
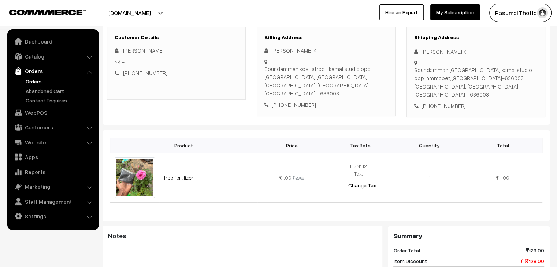
scroll to position [110, 0]
